Goal: Find specific page/section: Find specific page/section

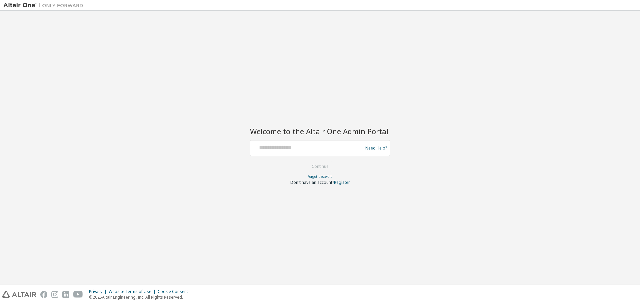
click at [293, 151] on div at bounding box center [307, 148] width 109 height 13
click at [308, 146] on input "text" at bounding box center [307, 147] width 109 height 10
type input "**********"
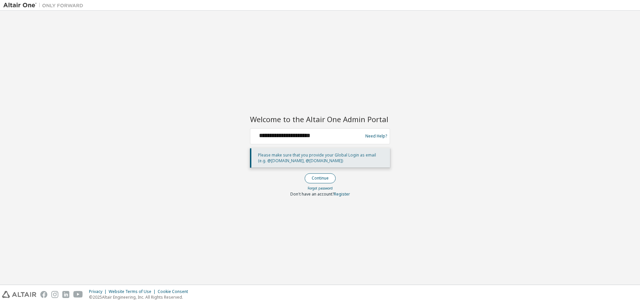
click at [318, 178] on button "Continue" at bounding box center [320, 178] width 31 height 10
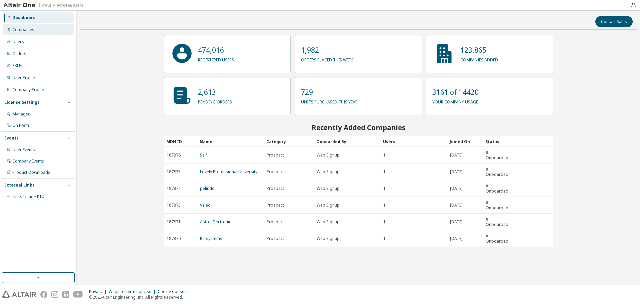
click at [23, 31] on div "Companies" at bounding box center [23, 29] width 22 height 5
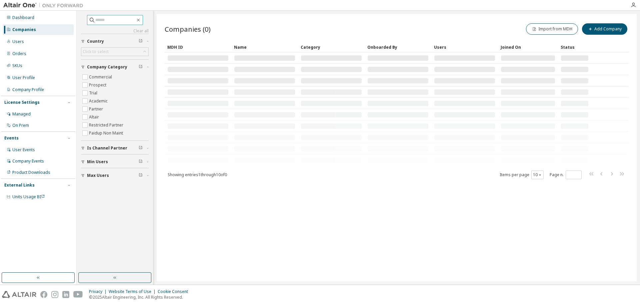
click at [106, 23] on input "text" at bounding box center [115, 20] width 40 height 7
type input "****"
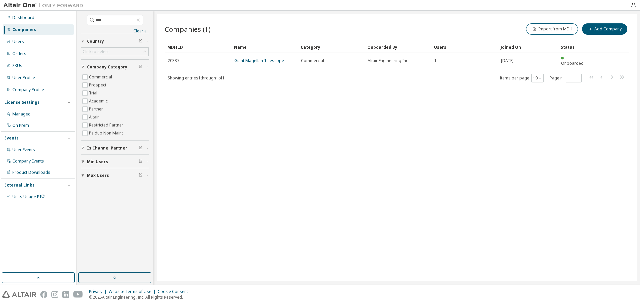
click at [257, 116] on div "Companies (1) Import from MDH Add Company Clear Load Save Save As Field Operato…" at bounding box center [397, 147] width 480 height 267
click at [274, 118] on div "Companies (1) Import from MDH Add Company Clear Load Save Save As Field Operato…" at bounding box center [397, 147] width 480 height 267
drag, startPoint x: 297, startPoint y: 130, endPoint x: 297, endPoint y: 126, distance: 4.7
click at [297, 130] on div "Companies (1) Import from MDH Add Company Clear Load Save Save As Field Operato…" at bounding box center [397, 147] width 480 height 267
